Goal: Task Accomplishment & Management: Manage account settings

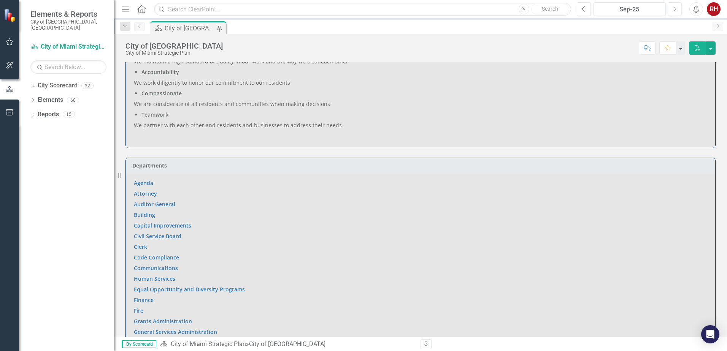
scroll to position [456, 0]
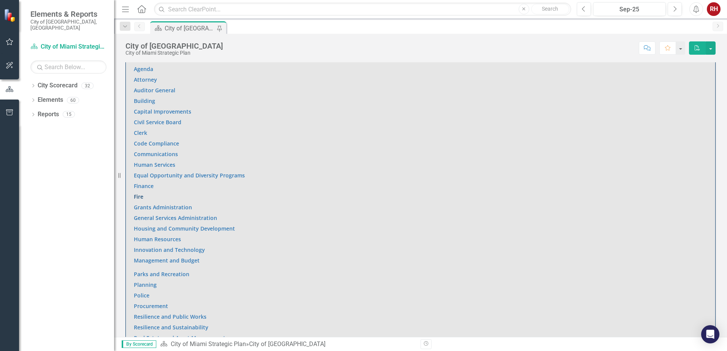
click at [139, 193] on link "Fire" at bounding box center [139, 196] width 10 height 7
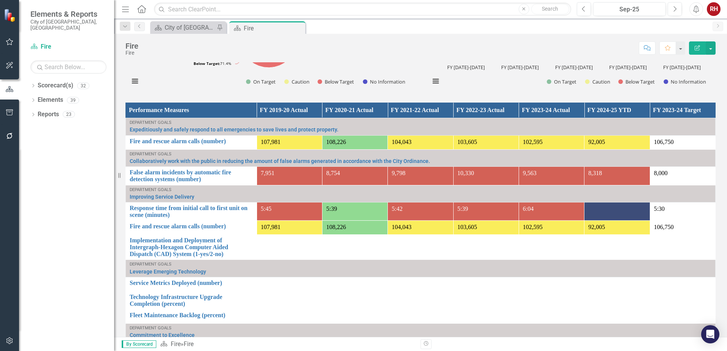
scroll to position [494, 0]
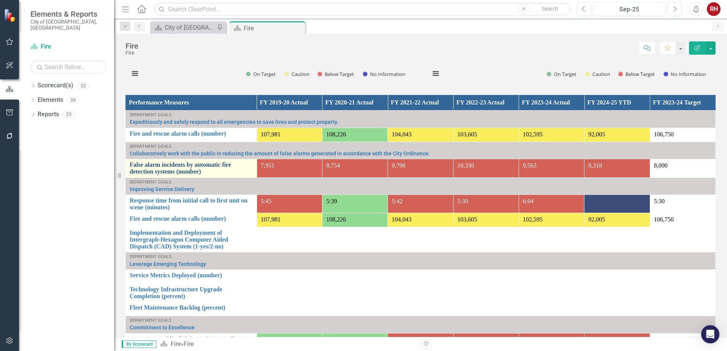
click at [209, 166] on link "False alarm incidents by automatic fire detection systems (number)" at bounding box center [191, 168] width 123 height 13
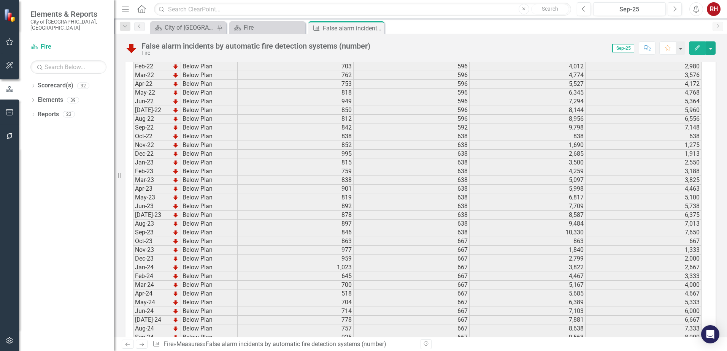
scroll to position [1068, 0]
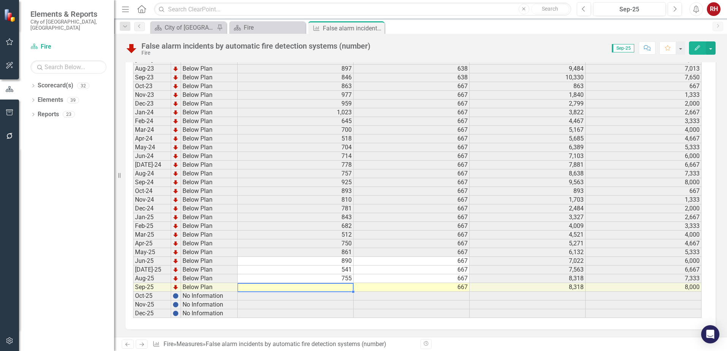
click at [343, 287] on td at bounding box center [296, 287] width 116 height 9
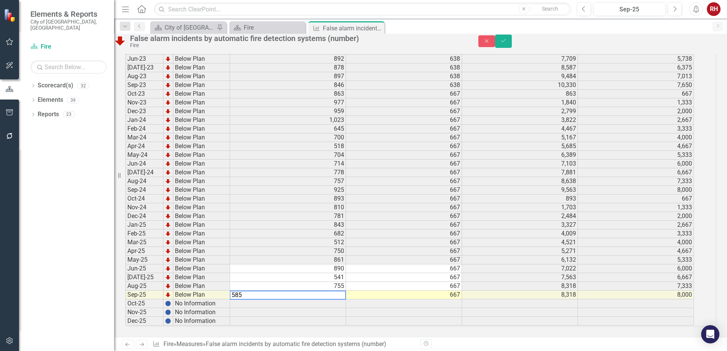
type textarea "585"
click at [392, 300] on td at bounding box center [404, 304] width 116 height 9
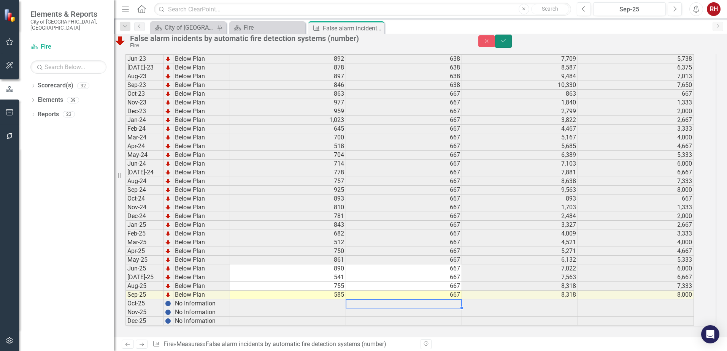
click at [507, 43] on icon "Save" at bounding box center [503, 40] width 7 height 5
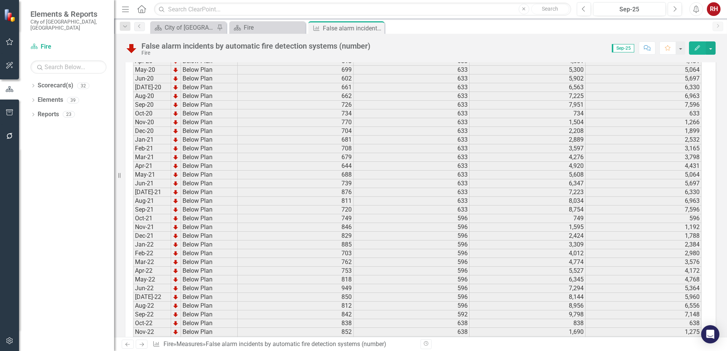
scroll to position [421, 0]
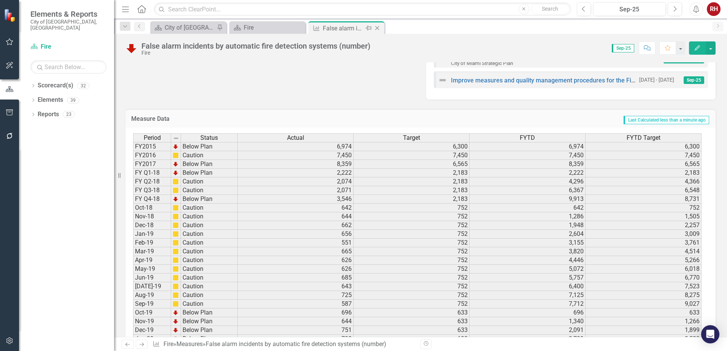
click at [377, 29] on icon "Close" at bounding box center [378, 28] width 8 height 6
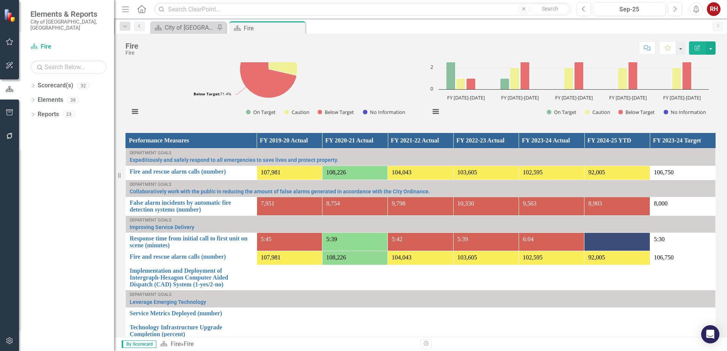
scroll to position [418, 0]
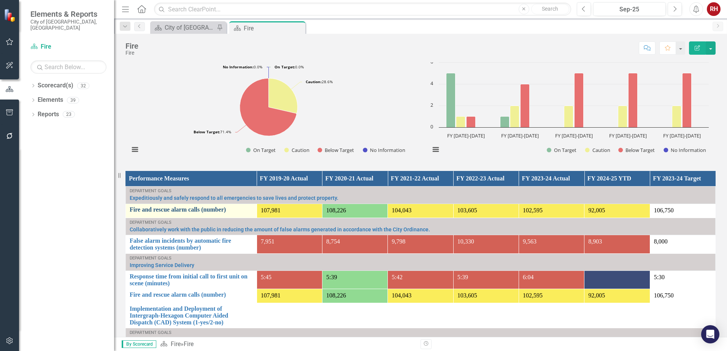
click at [210, 210] on link "Fire and rescue alarm calls (number)" at bounding box center [191, 210] width 123 height 7
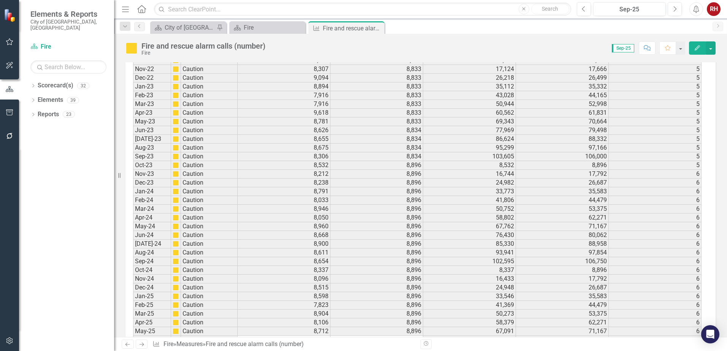
scroll to position [1068, 0]
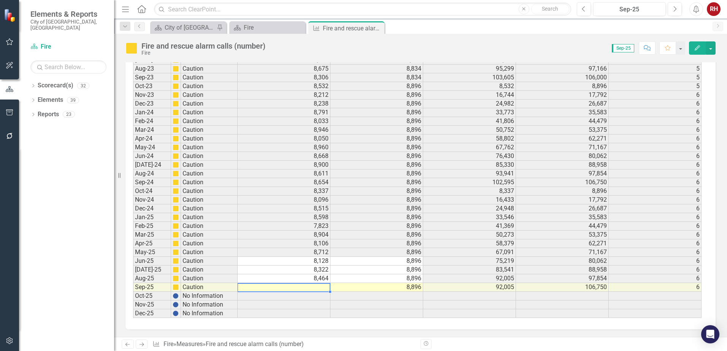
click at [316, 286] on td at bounding box center [284, 287] width 93 height 9
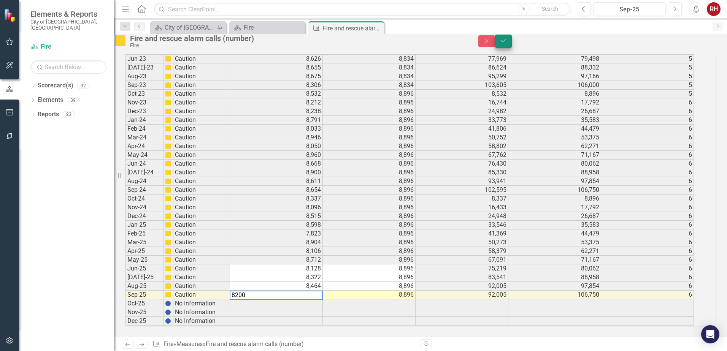
type textarea "8200"
click at [512, 41] on button "Save" at bounding box center [503, 41] width 17 height 13
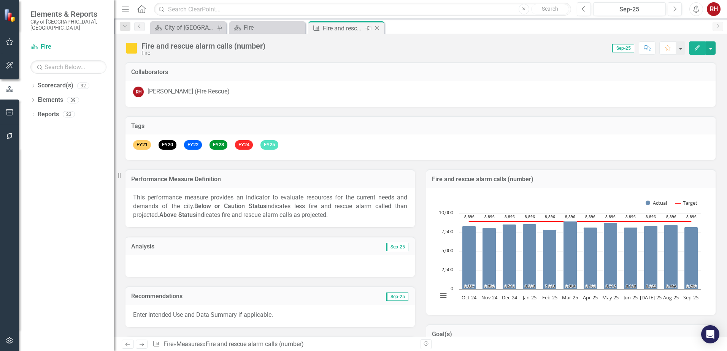
click at [380, 27] on icon "Close" at bounding box center [378, 28] width 8 height 6
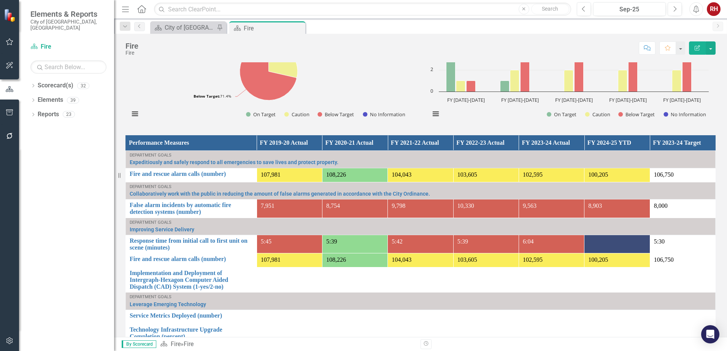
scroll to position [456, 0]
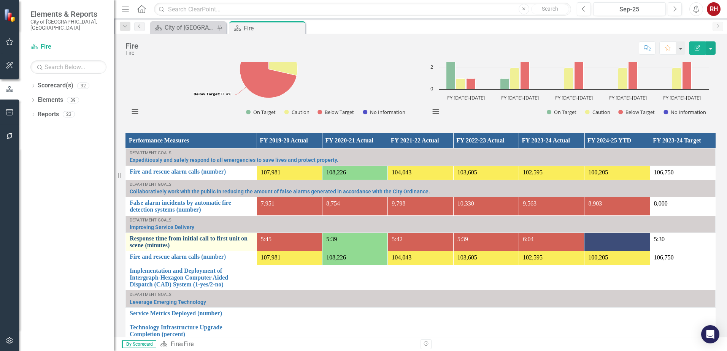
click at [199, 238] on link "Response time from initial call to first unit on scene (minutes)" at bounding box center [191, 241] width 123 height 13
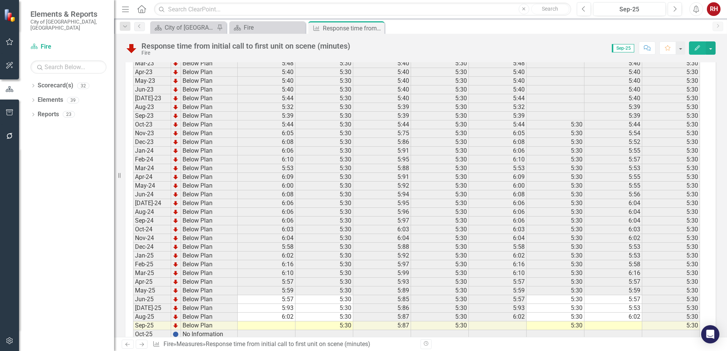
scroll to position [1054, 0]
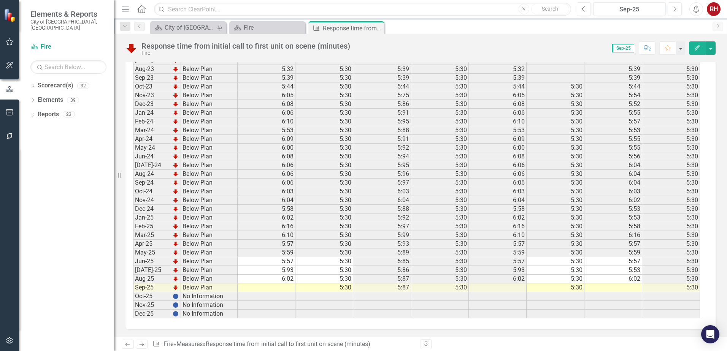
click at [288, 290] on td at bounding box center [267, 288] width 58 height 9
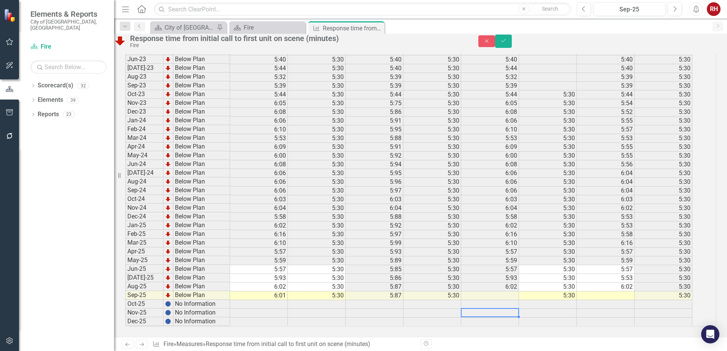
click at [519, 309] on td at bounding box center [490, 313] width 58 height 9
click at [505, 292] on td at bounding box center [490, 296] width 58 height 9
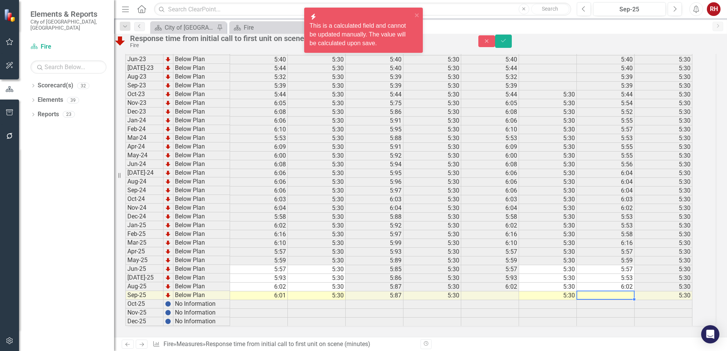
click at [614, 292] on td at bounding box center [606, 296] width 58 height 9
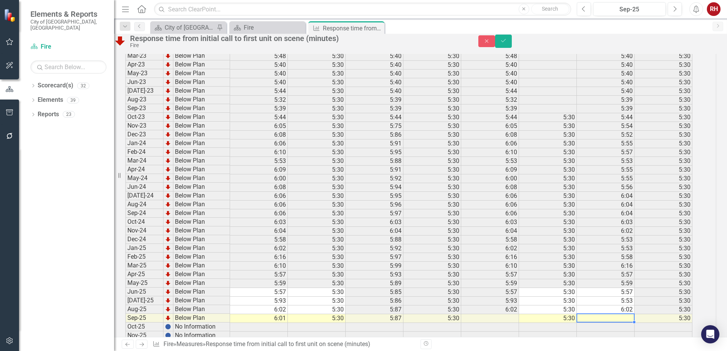
scroll to position [1054, 0]
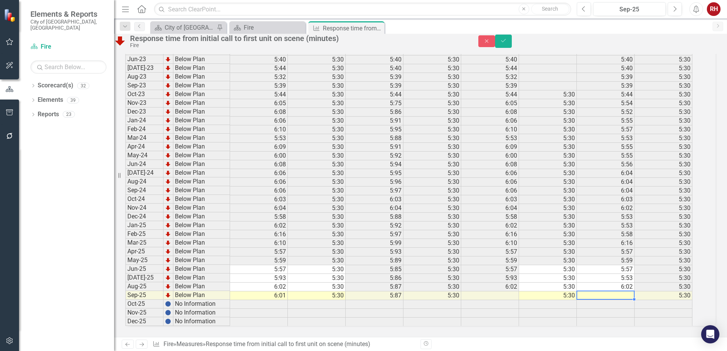
click at [626, 300] on td at bounding box center [606, 304] width 58 height 9
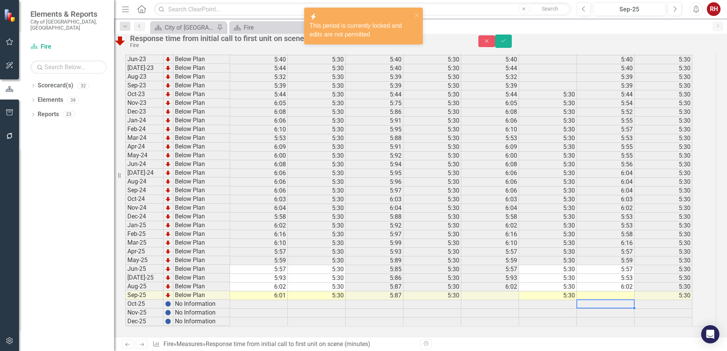
click at [623, 292] on td at bounding box center [606, 296] width 58 height 9
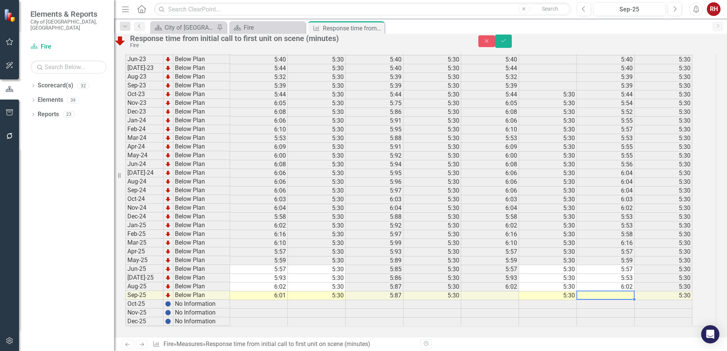
type textarea "3"
type textarea "6.01"
click at [601, 309] on td at bounding box center [606, 313] width 58 height 9
click at [512, 48] on button "Save" at bounding box center [503, 41] width 17 height 13
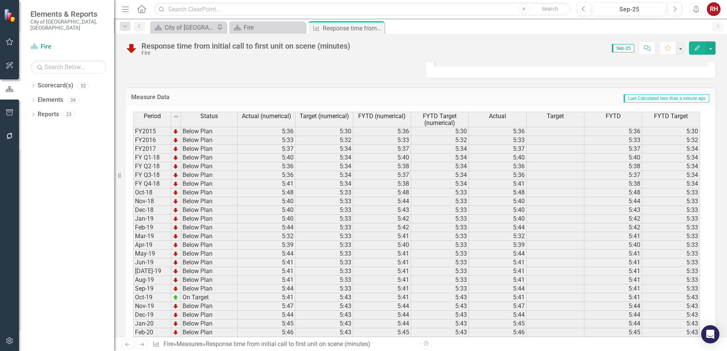
scroll to position [521, 0]
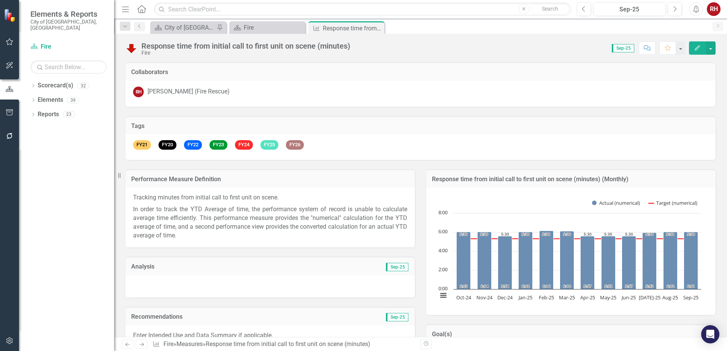
scroll to position [521, 0]
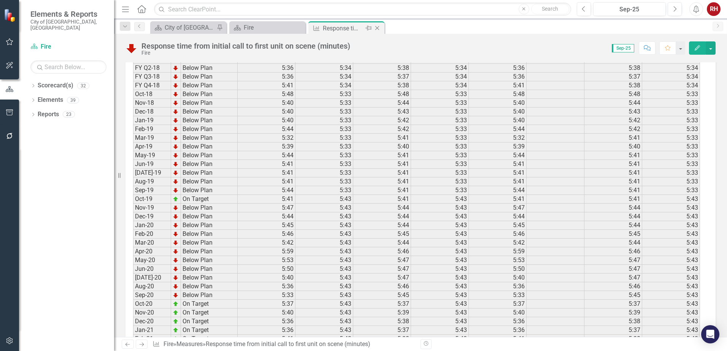
click at [377, 28] on icon "Close" at bounding box center [378, 28] width 8 height 6
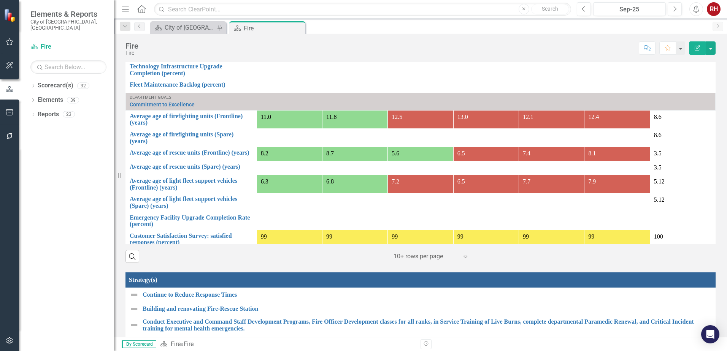
scroll to position [71, 0]
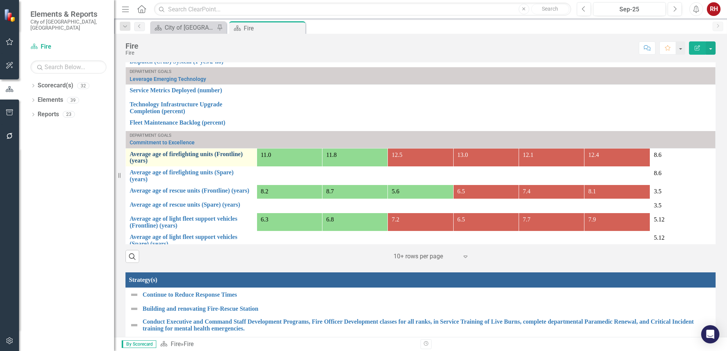
click at [219, 154] on link "Average age of firefighting units (Frontline) (years)" at bounding box center [191, 157] width 123 height 13
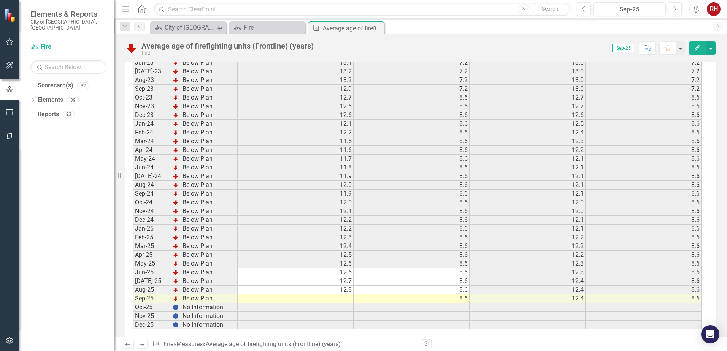
scroll to position [1027, 0]
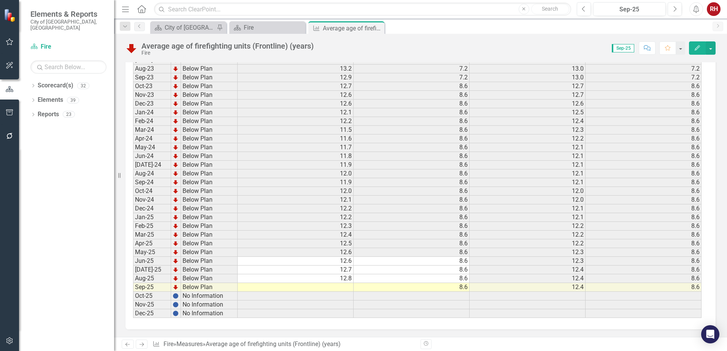
click at [343, 289] on td at bounding box center [296, 287] width 116 height 9
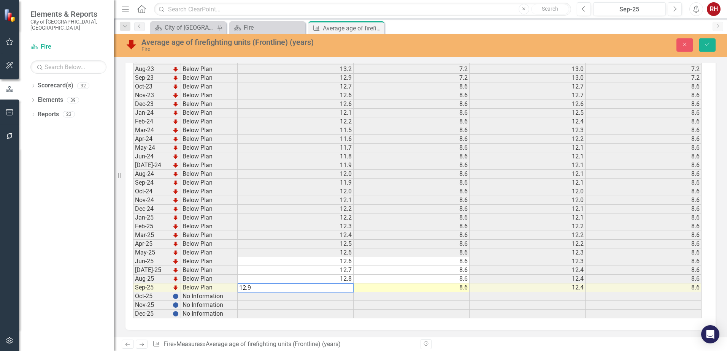
type textarea "12.9"
click at [703, 45] on button "Save" at bounding box center [707, 44] width 17 height 13
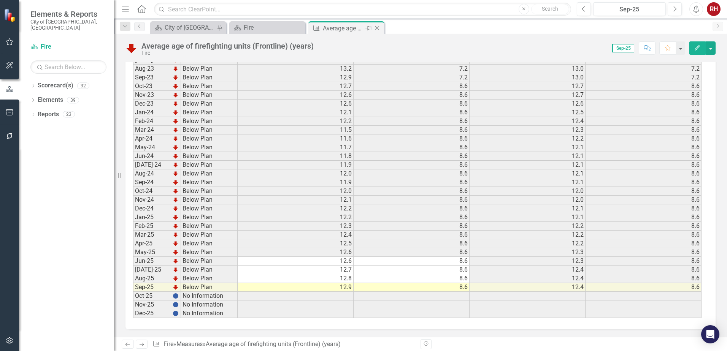
click at [378, 27] on icon "Close" at bounding box center [378, 28] width 8 height 6
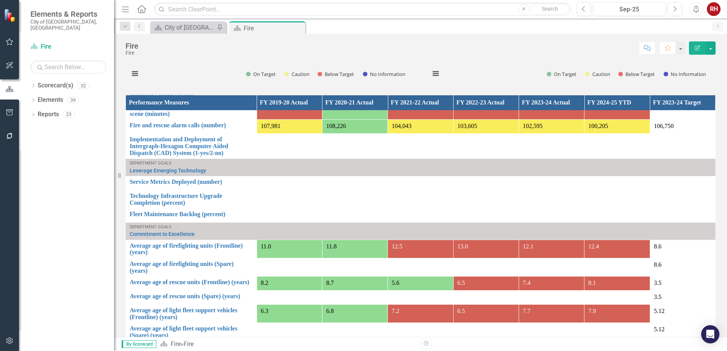
scroll to position [109, 0]
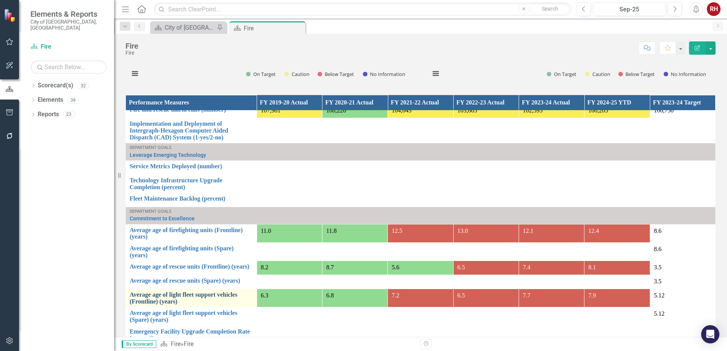
click at [200, 292] on link "Average age of light fleet support vehicles (Frontline) (years)" at bounding box center [191, 298] width 123 height 13
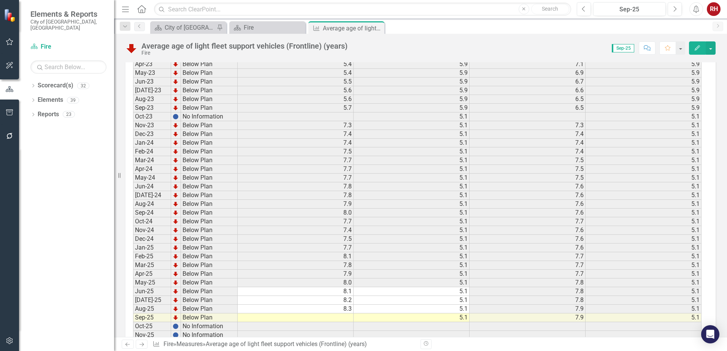
scroll to position [1027, 0]
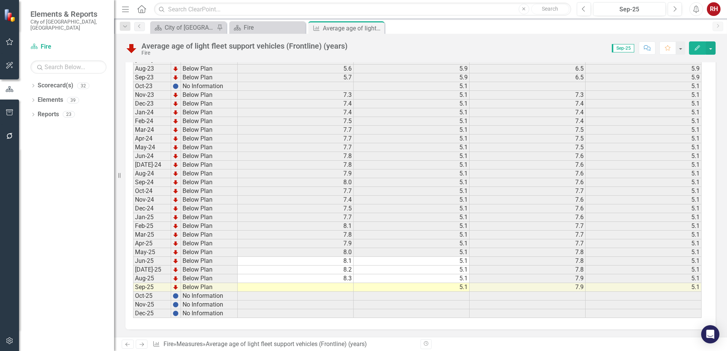
click at [337, 286] on td at bounding box center [296, 287] width 116 height 9
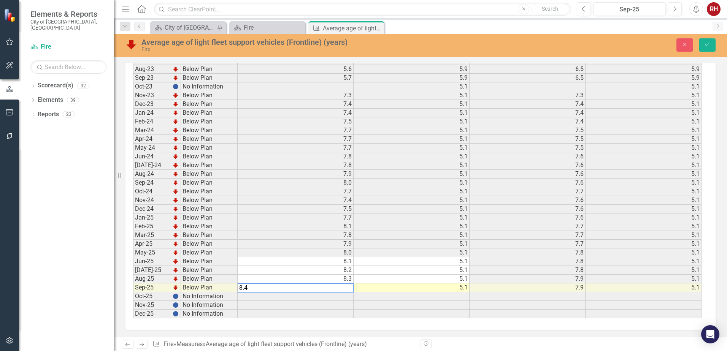
type textarea "8.4"
click at [385, 294] on td at bounding box center [412, 296] width 116 height 9
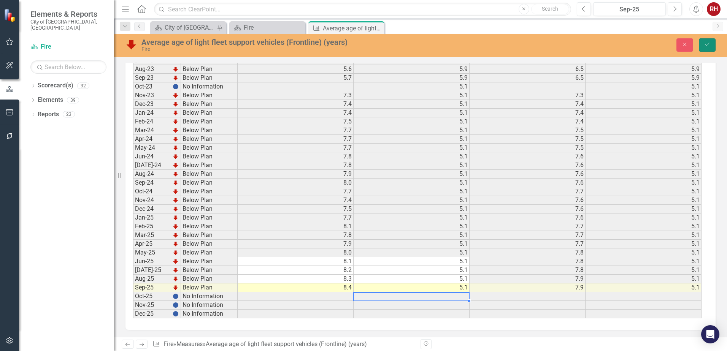
click at [715, 46] on button "Save" at bounding box center [707, 44] width 17 height 13
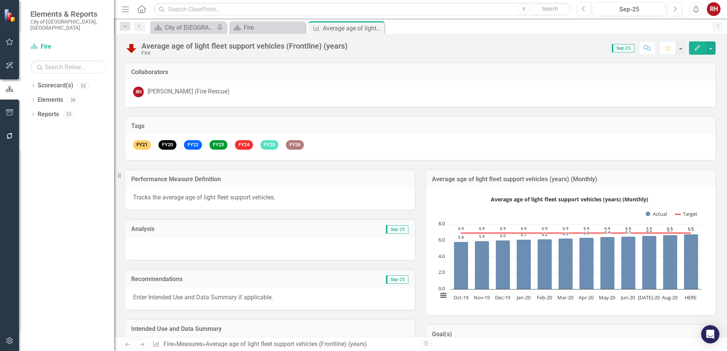
drag, startPoint x: 377, startPoint y: 29, endPoint x: 374, endPoint y: 33, distance: 5.8
click at [0, 0] on icon "Close" at bounding box center [0, 0] width 0 height 0
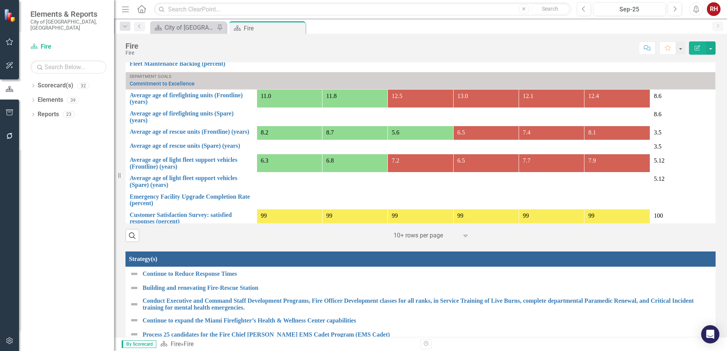
scroll to position [647, 0]
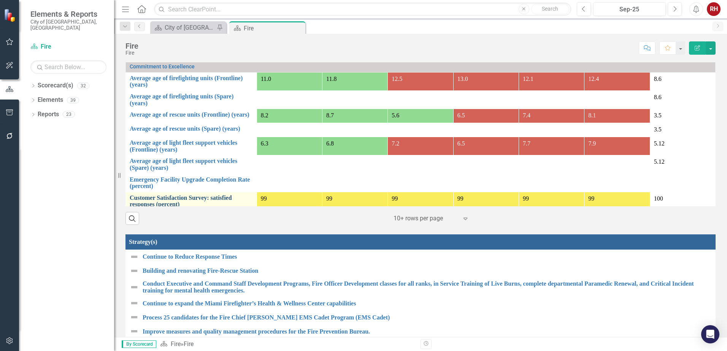
click at [205, 195] on link "Customer Satisfaction Survey: satisfied responses (percent)" at bounding box center [191, 201] width 123 height 13
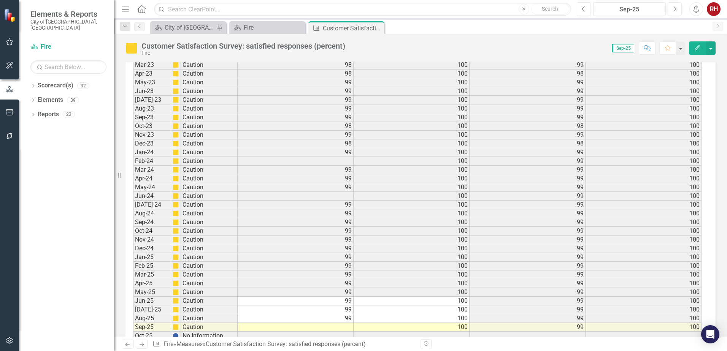
scroll to position [1047, 0]
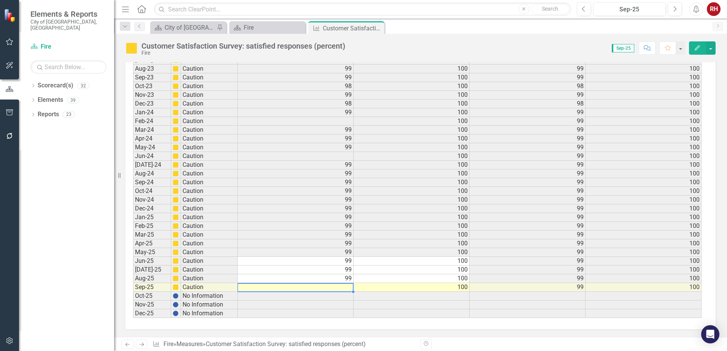
click at [345, 289] on td at bounding box center [296, 287] width 116 height 9
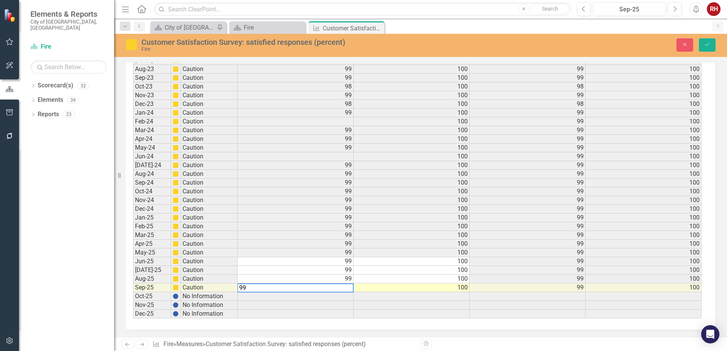
type textarea "99"
click at [281, 299] on td at bounding box center [296, 296] width 116 height 9
click at [707, 46] on icon "Save" at bounding box center [707, 44] width 7 height 5
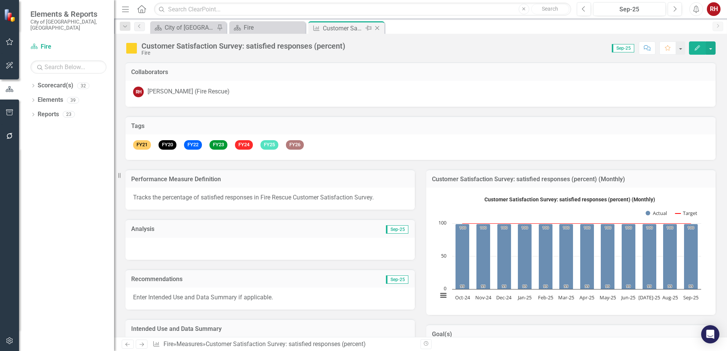
click at [378, 29] on icon "Close" at bounding box center [378, 28] width 8 height 6
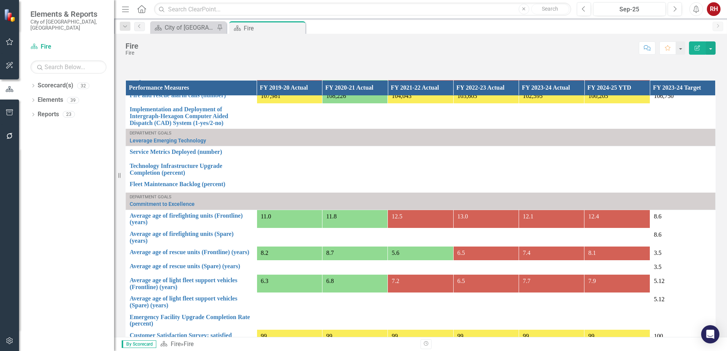
scroll to position [109, 0]
click at [192, 277] on link "Average age of light fleet support vehicles (Frontline) (years)" at bounding box center [191, 283] width 123 height 13
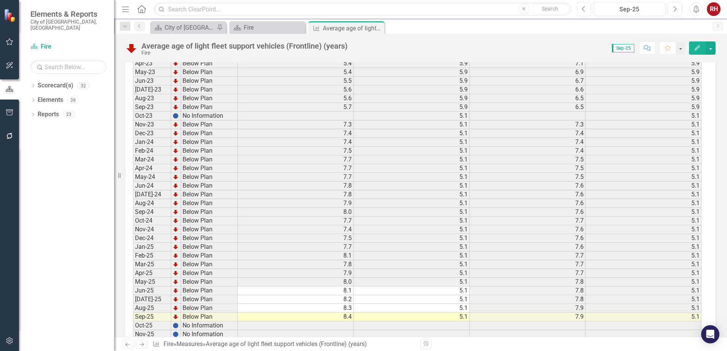
scroll to position [1027, 0]
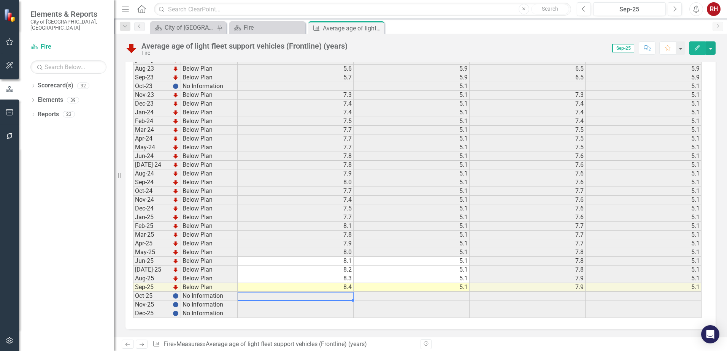
click at [326, 297] on td at bounding box center [296, 296] width 116 height 9
click at [341, 288] on td "8.4" at bounding box center [296, 287] width 116 height 9
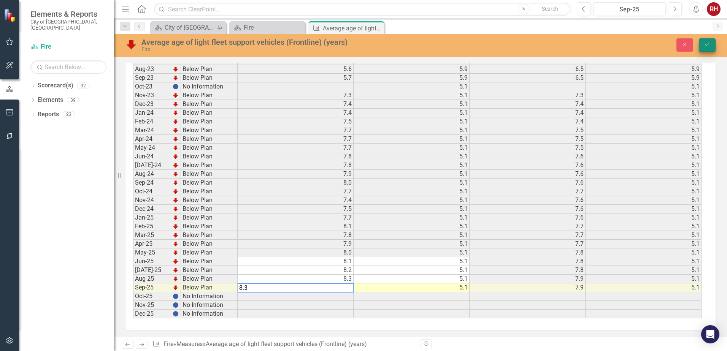
type textarea "8.3"
click at [710, 43] on icon "Save" at bounding box center [707, 44] width 7 height 5
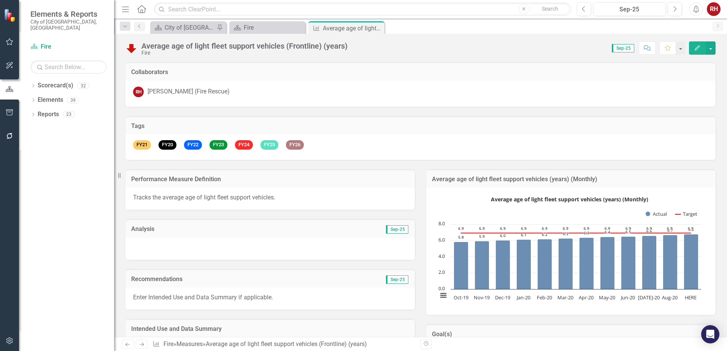
click at [0, 0] on icon "Close" at bounding box center [0, 0] width 0 height 0
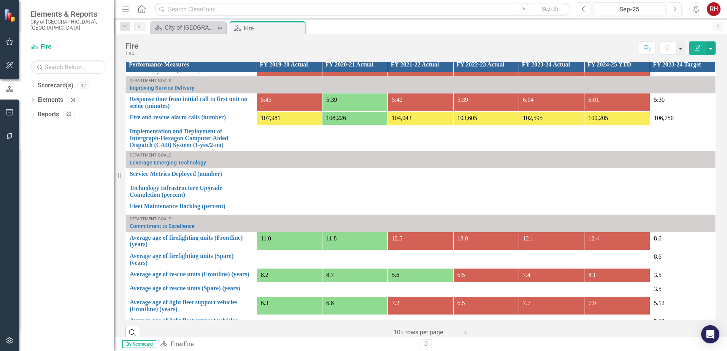
scroll to position [109, 0]
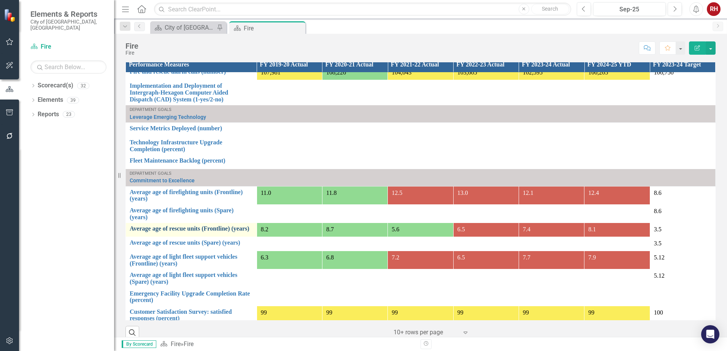
click at [202, 226] on link "Average age of rescue units (Frontline) (years)" at bounding box center [191, 229] width 123 height 7
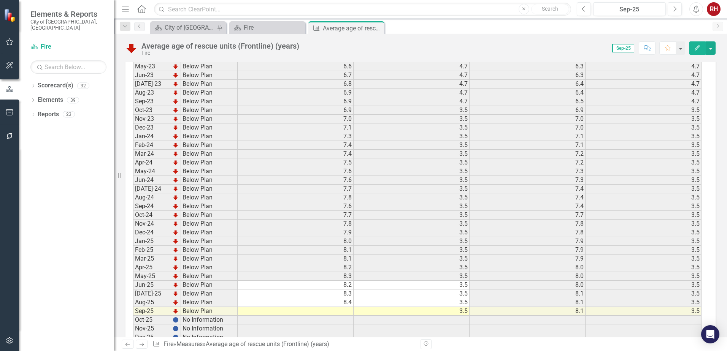
scroll to position [1027, 0]
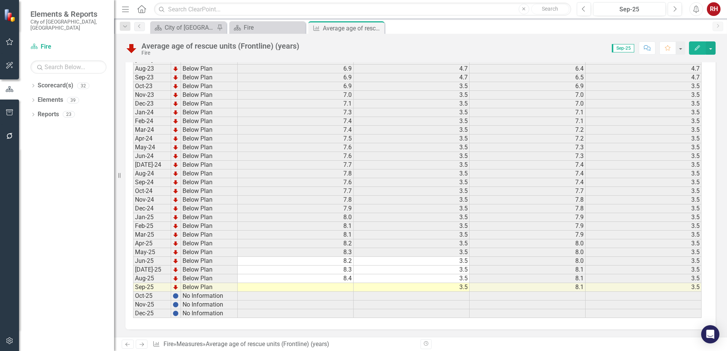
click at [346, 291] on td at bounding box center [296, 287] width 116 height 9
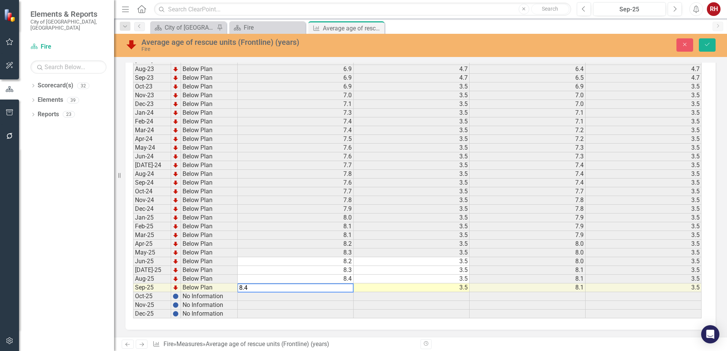
type textarea "8.4"
